Goal: Information Seeking & Learning: Learn about a topic

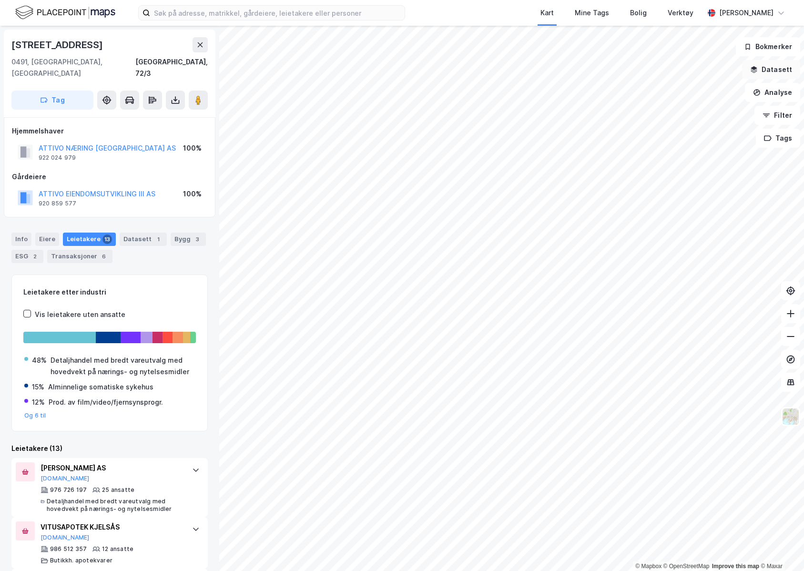
click at [782, 66] on button "Datasett" at bounding box center [771, 69] width 58 height 19
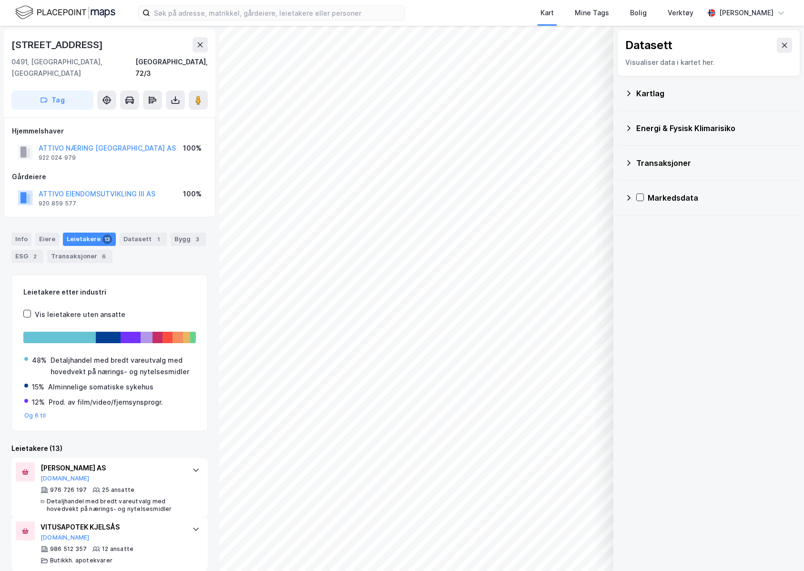
click at [704, 102] on div "Kartlag" at bounding box center [709, 93] width 168 height 23
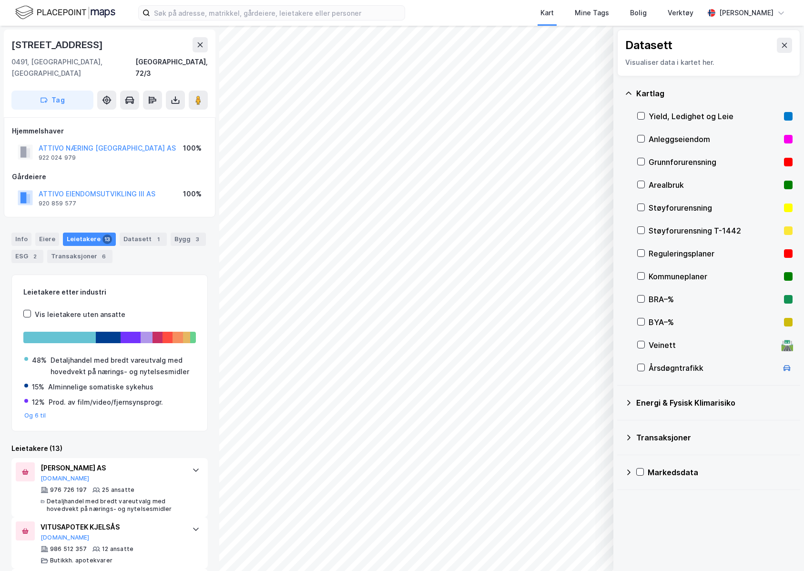
click at [792, 49] on div "Datasett Visualiser data i kartet her." at bounding box center [709, 53] width 183 height 47
click at [693, 280] on div "Kommuneplaner" at bounding box center [715, 276] width 132 height 11
click at [562, 548] on button "Vis" at bounding box center [564, 546] width 79 height 15
click at [533, 530] on div "Kommuneplaner" at bounding box center [518, 529] width 48 height 8
click at [553, 527] on button at bounding box center [560, 525] width 15 height 15
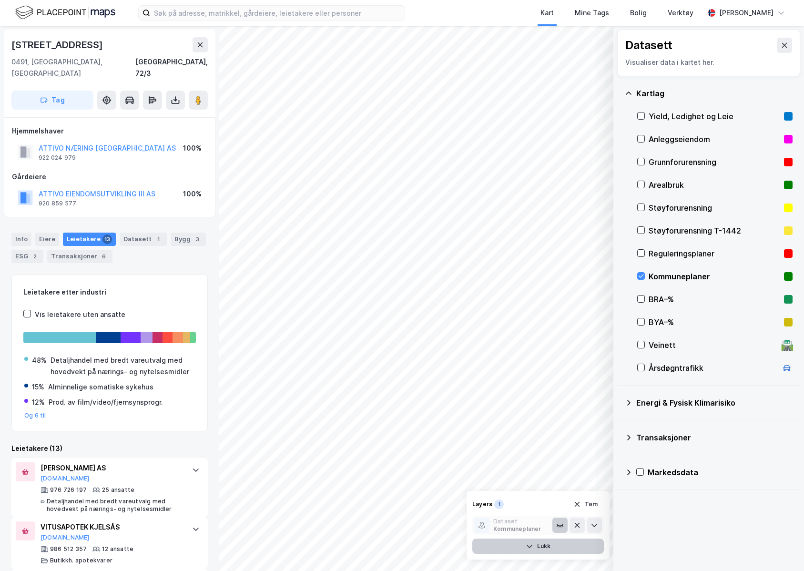
click at [556, 526] on icon at bounding box center [560, 526] width 8 height 8
click at [697, 254] on div "Reguleringsplaner" at bounding box center [715, 253] width 132 height 11
click at [687, 235] on div "Støyforurensning T-1442" at bounding box center [715, 230] width 132 height 11
click at [687, 234] on div "Støyforurensning T-1442" at bounding box center [715, 230] width 132 height 11
click at [679, 273] on div "Kommuneplaner" at bounding box center [715, 276] width 132 height 11
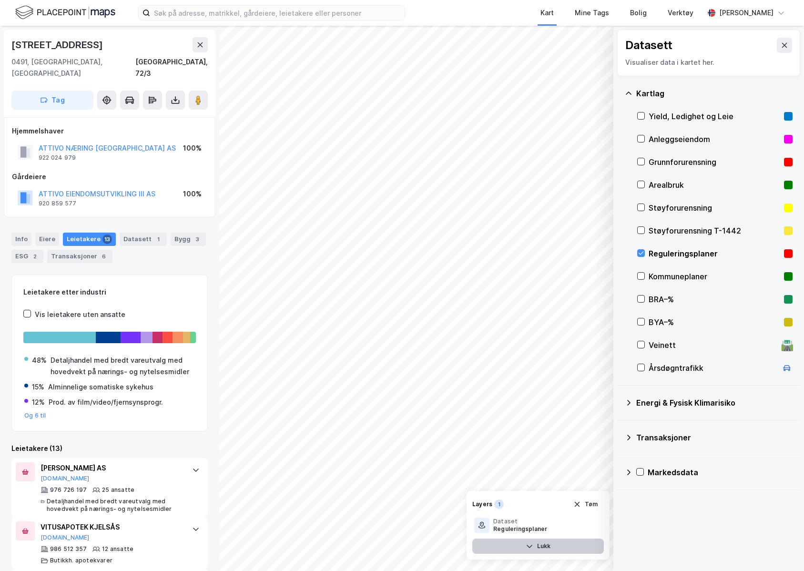
click at [683, 255] on div "Reguleringsplaner" at bounding box center [715, 253] width 132 height 11
click at [679, 348] on div "Veinett" at bounding box center [713, 345] width 129 height 11
click at [566, 551] on button "Vis" at bounding box center [564, 546] width 79 height 15
click at [565, 550] on button "Lukk" at bounding box center [539, 546] width 132 height 15
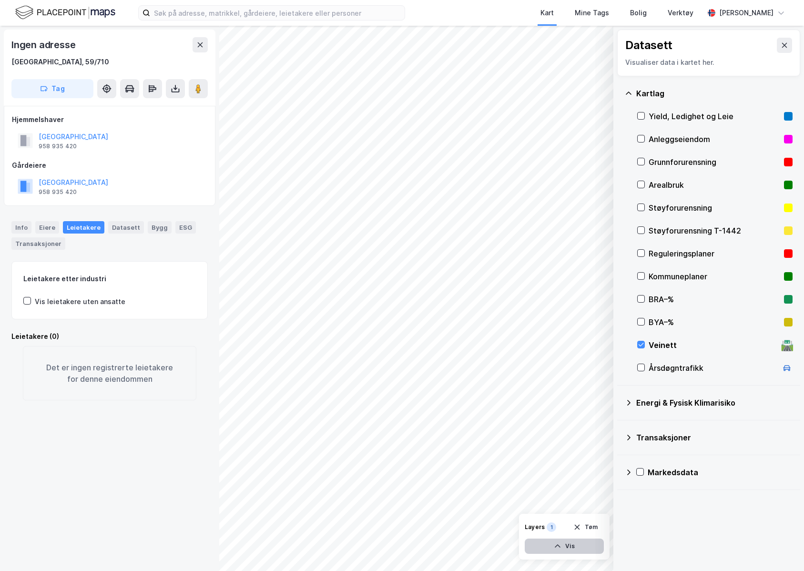
click at [585, 546] on button "Vis" at bounding box center [564, 546] width 79 height 15
click at [509, 526] on div "Veinett" at bounding box center [502, 529] width 24 height 8
click at [554, 525] on button at bounding box center [560, 525] width 15 height 15
click at [555, 525] on button at bounding box center [560, 525] width 15 height 15
click at [596, 526] on icon at bounding box center [595, 526] width 8 height 8
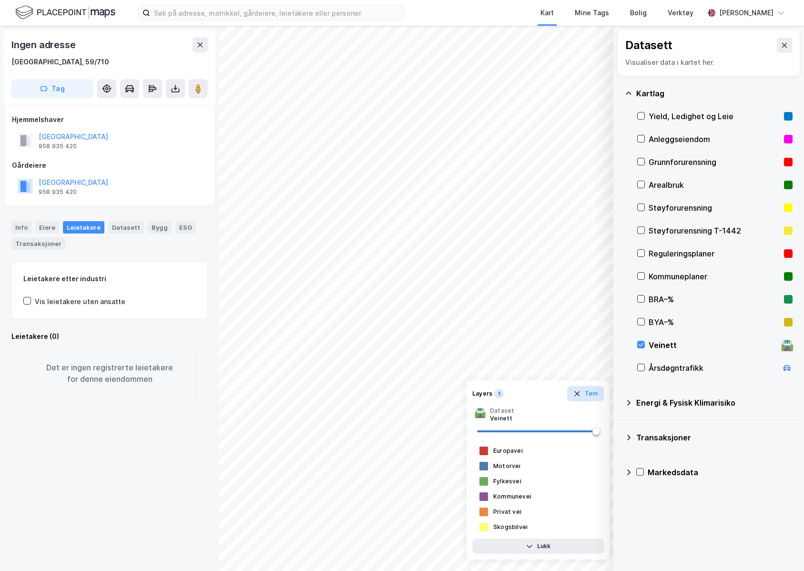
click at [590, 390] on button "Tøm" at bounding box center [585, 393] width 37 height 15
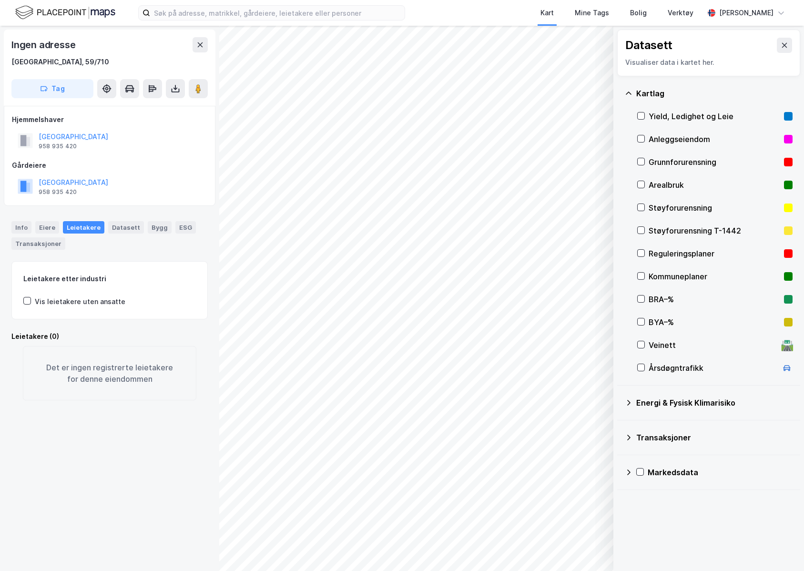
click at [692, 274] on div "Kommuneplaner" at bounding box center [715, 276] width 132 height 11
click at [670, 272] on div "Kommuneplaner" at bounding box center [715, 276] width 132 height 11
click at [685, 121] on div "Yield, Ledighet og Leie" at bounding box center [715, 116] width 132 height 11
click at [685, 120] on div "Yield, Ledighet og Leie" at bounding box center [715, 116] width 132 height 11
click at [665, 373] on div "Årsdøgntrafikk" at bounding box center [713, 367] width 129 height 11
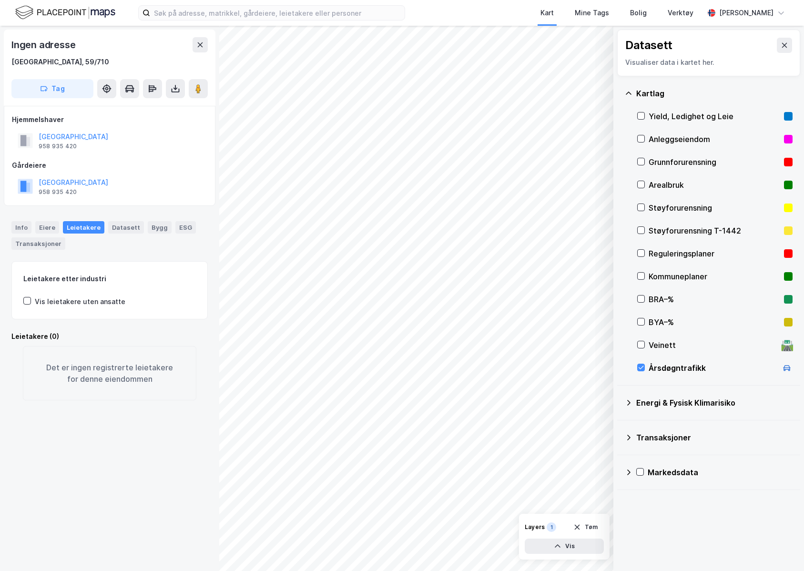
click at [665, 372] on div "Årsdøgntrafikk" at bounding box center [713, 367] width 129 height 11
click at [661, 337] on div "Veinett 🛣️" at bounding box center [715, 345] width 155 height 23
click at [661, 340] on div "Veinett" at bounding box center [713, 345] width 129 height 11
click at [657, 317] on div "BYA–%" at bounding box center [715, 322] width 132 height 11
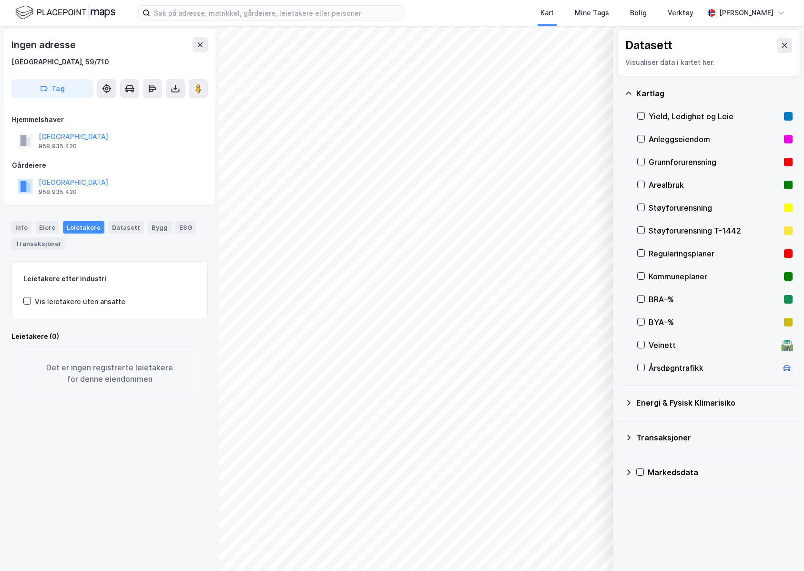
click at [655, 306] on div "BRA–%" at bounding box center [715, 299] width 155 height 23
click at [658, 275] on div "Kommuneplaner" at bounding box center [715, 276] width 132 height 11
click at [781, 42] on icon at bounding box center [785, 45] width 8 height 8
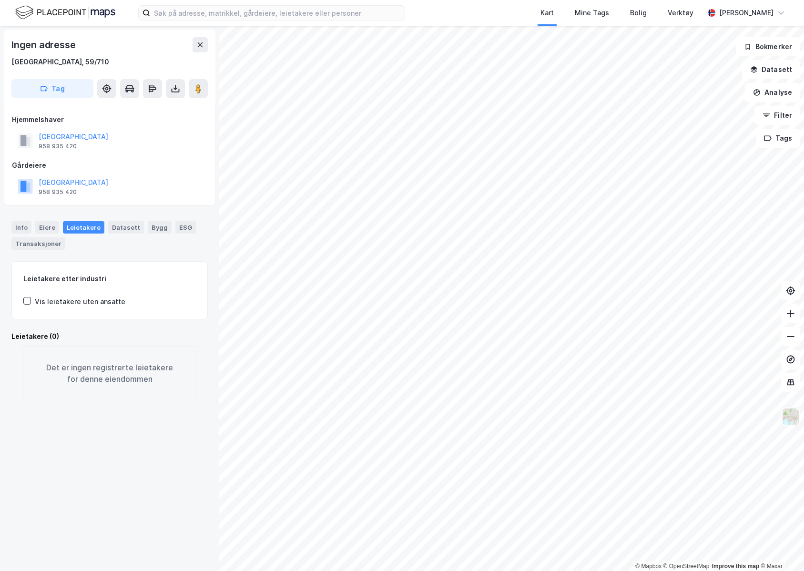
click at [795, 419] on img at bounding box center [791, 417] width 18 height 18
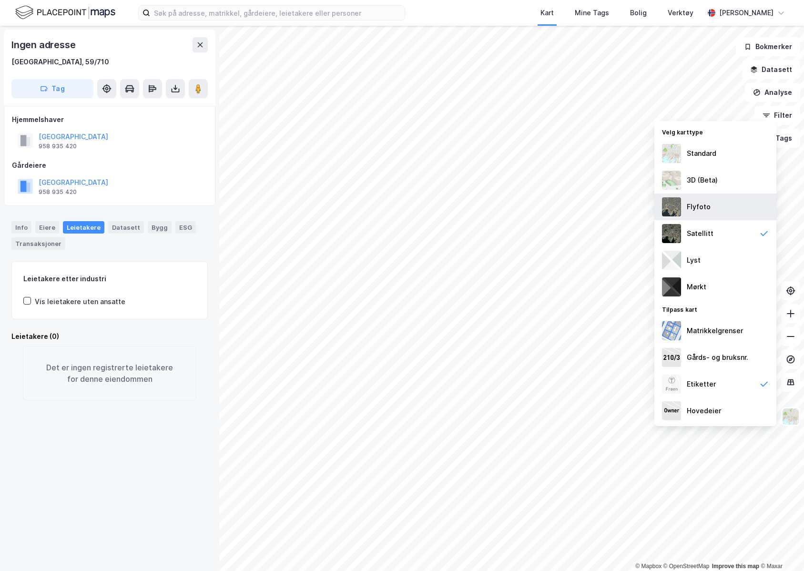
click at [726, 216] on div "Flyfoto" at bounding box center [716, 207] width 122 height 27
click at [721, 159] on div "Standard" at bounding box center [716, 153] width 122 height 27
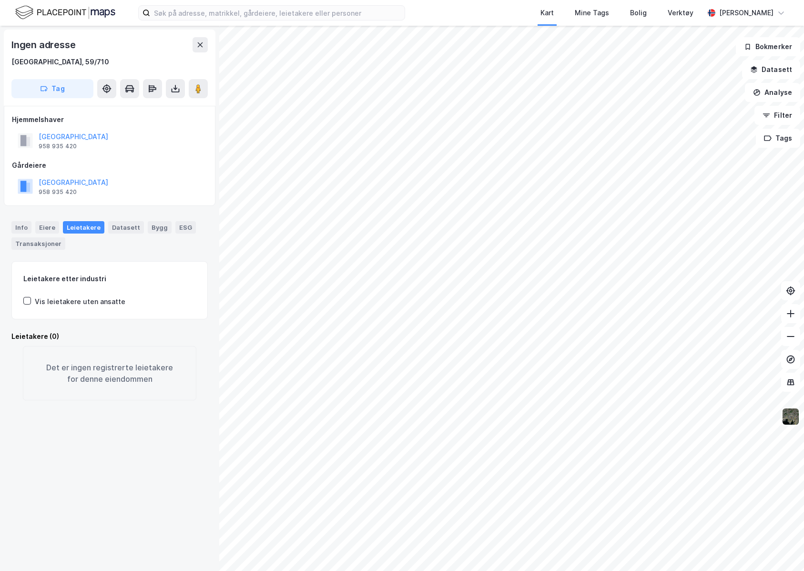
click at [791, 418] on img at bounding box center [791, 417] width 18 height 18
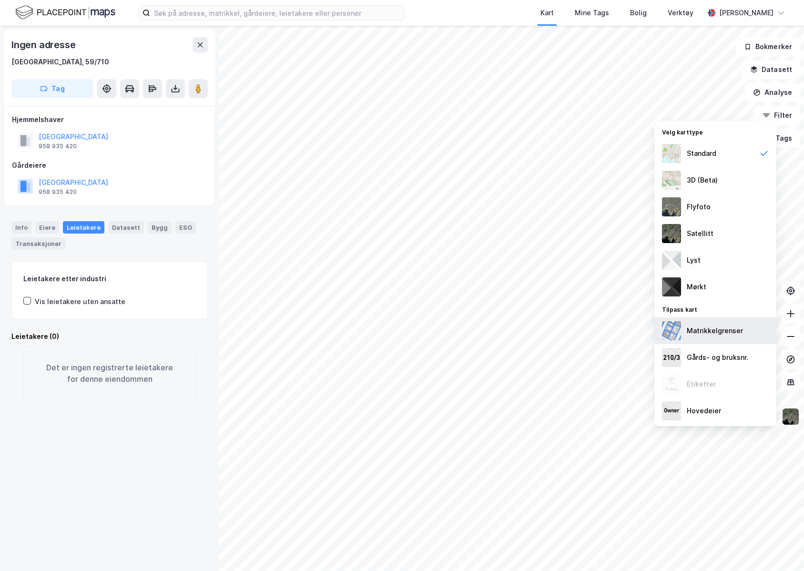
click at [714, 331] on div "Matrikkelgrenser" at bounding box center [715, 330] width 56 height 11
click at [734, 333] on div "Matrikkelgrenser" at bounding box center [715, 330] width 56 height 11
click at [733, 333] on div "Matrikkelgrenser" at bounding box center [715, 330] width 56 height 11
click at [720, 229] on div "Satellitt" at bounding box center [716, 233] width 122 height 27
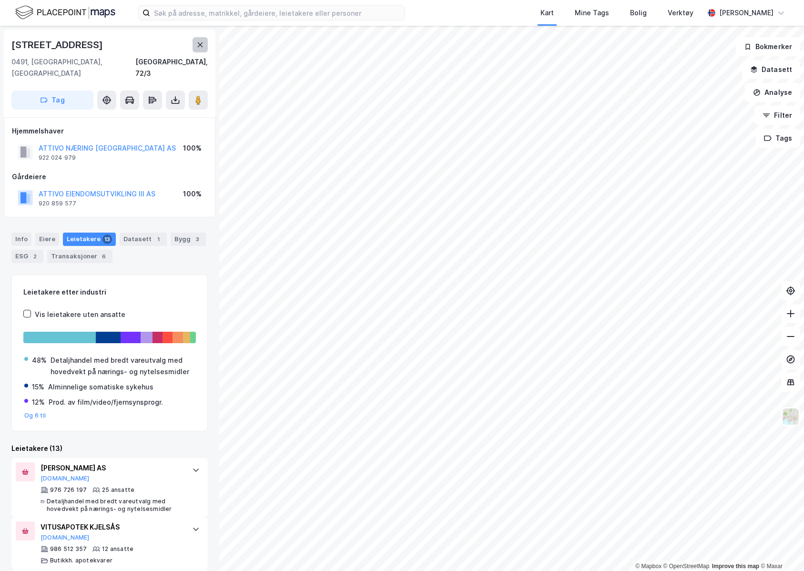
click at [200, 51] on button at bounding box center [200, 44] width 15 height 15
